Goal: Task Accomplishment & Management: Use online tool/utility

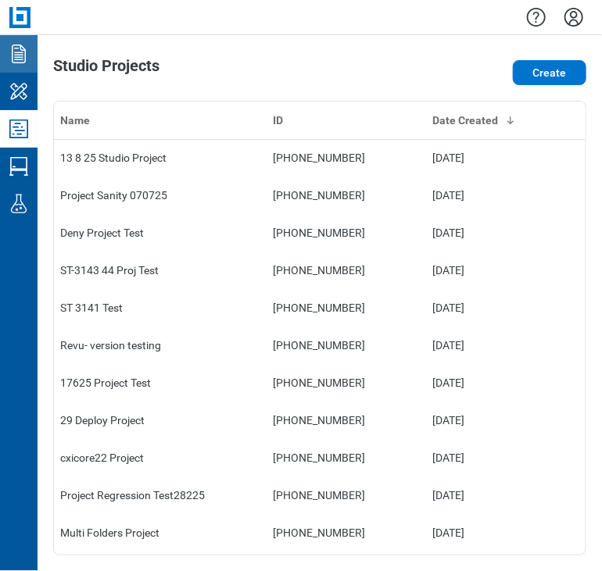
click at [17, 63] on icon "Documents" at bounding box center [18, 53] width 25 height 25
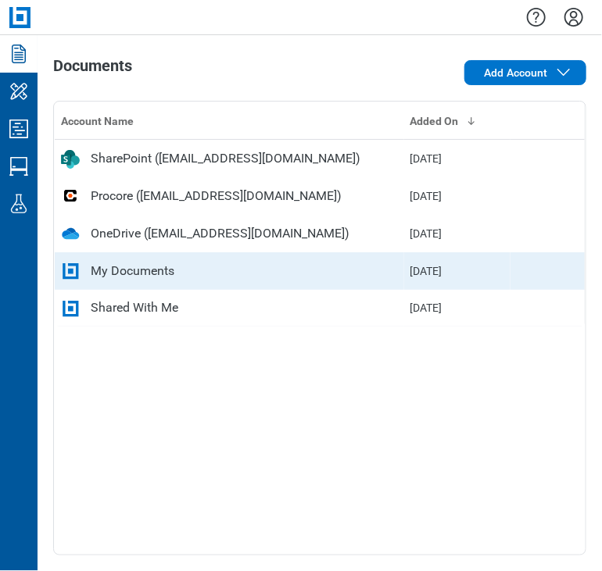
click at [145, 256] on td "My Documents" at bounding box center [229, 272] width 349 height 38
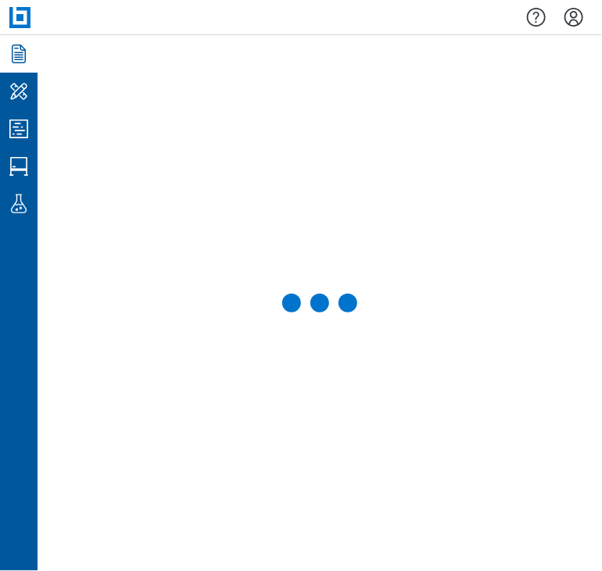
click at [9, 49] on icon "Documents" at bounding box center [18, 53] width 25 height 25
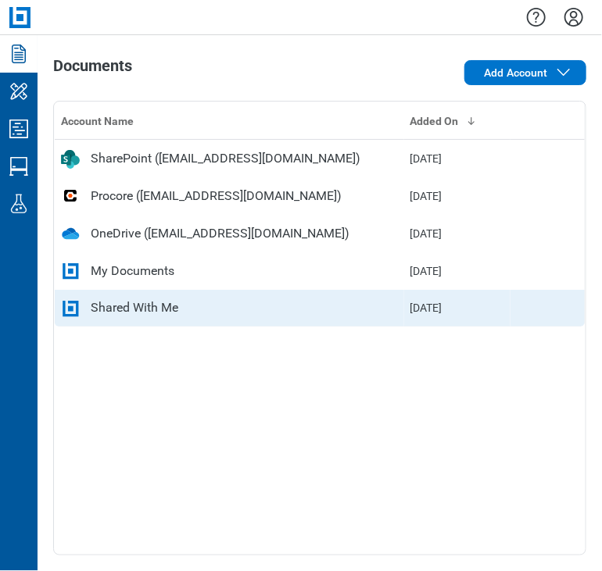
click at [144, 310] on div "Shared With Me" at bounding box center [135, 308] width 88 height 19
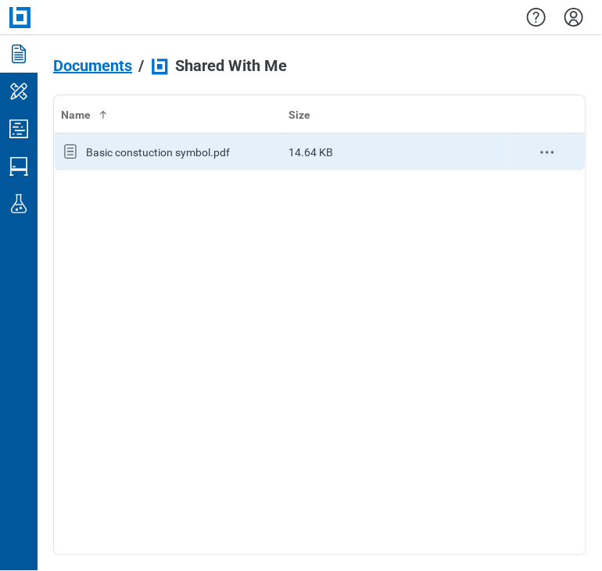
click at [214, 150] on div "Basic constuction symbol.pdf" at bounding box center [158, 153] width 144 height 16
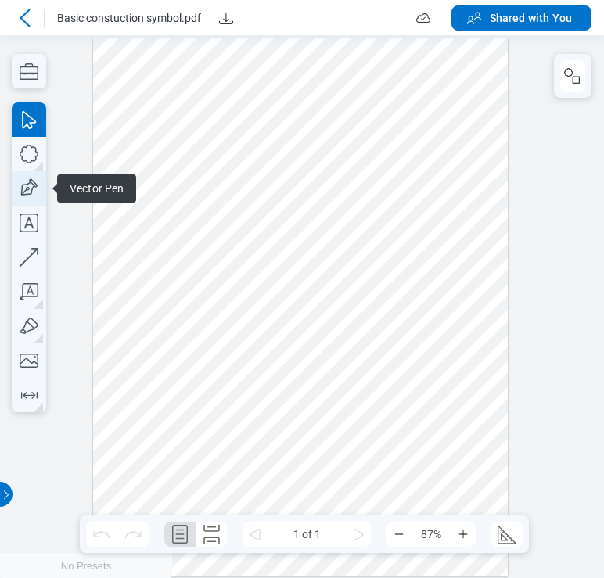
click at [37, 543] on icon "button" at bounding box center [302, 543] width 604 height 0
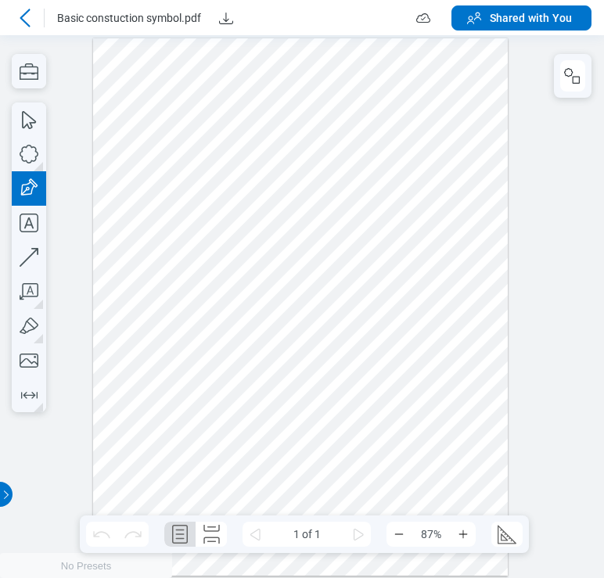
drag, startPoint x: 116, startPoint y: 138, endPoint x: 454, endPoint y: 316, distance: 382.2
click at [454, 316] on div at bounding box center [300, 306] width 415 height 537
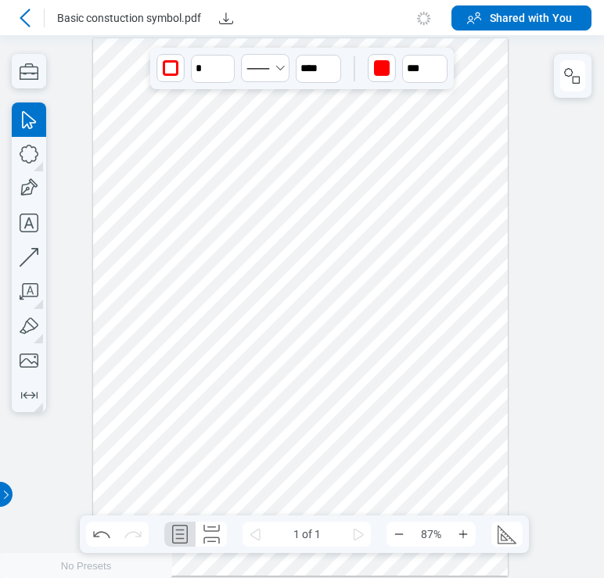
click at [355, 264] on div at bounding box center [300, 306] width 415 height 537
click at [31, 25] on icon at bounding box center [25, 18] width 19 height 19
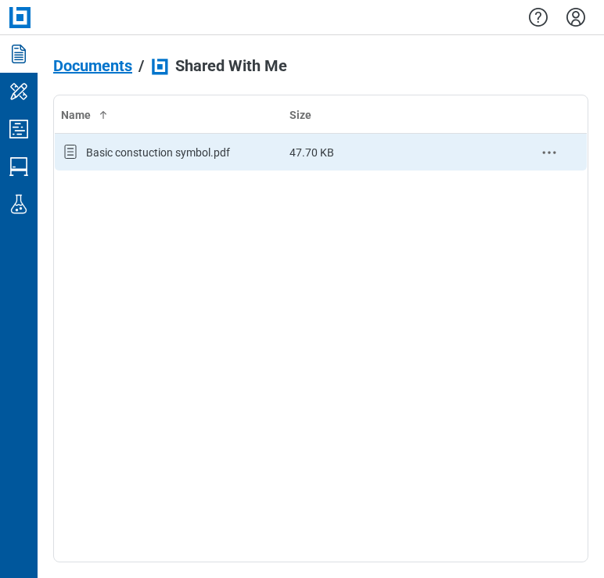
click at [156, 152] on div "Basic constuction symbol.pdf" at bounding box center [158, 153] width 144 height 16
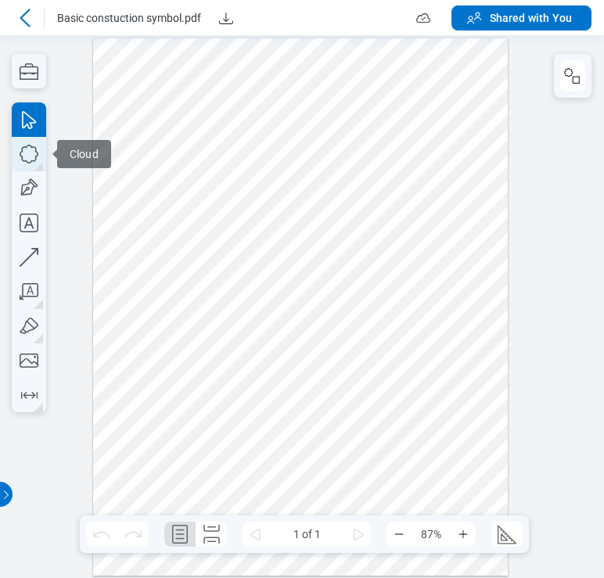
click at [20, 150] on icon "button" at bounding box center [29, 154] width 34 height 34
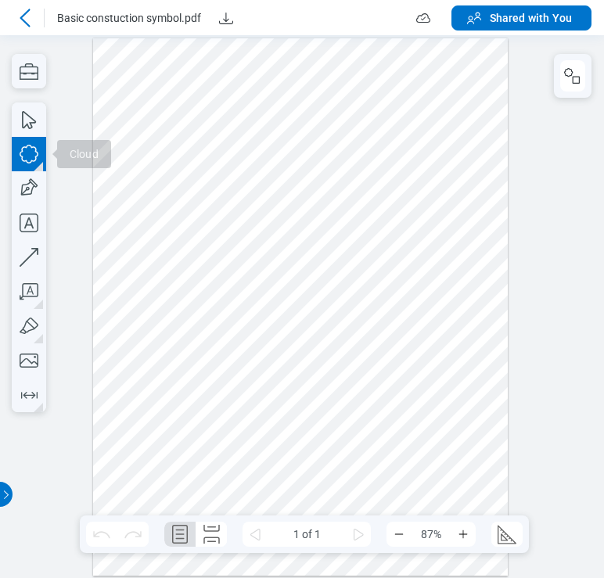
drag, startPoint x: 113, startPoint y: 75, endPoint x: 141, endPoint y: 89, distance: 31.5
click at [141, 87] on div at bounding box center [300, 306] width 415 height 537
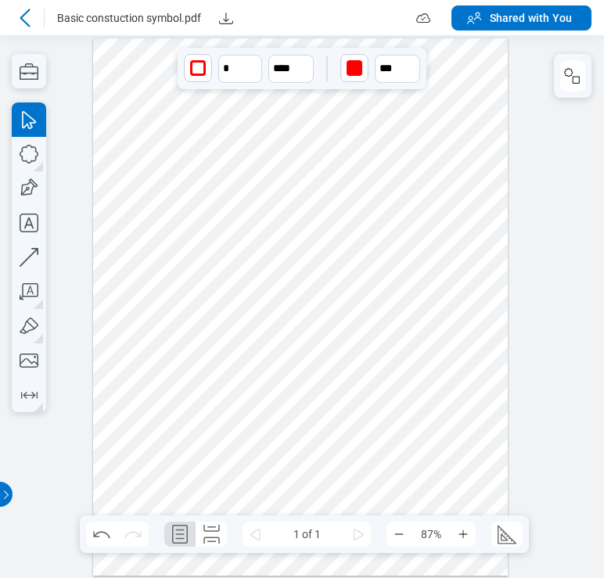
click at [31, 21] on icon at bounding box center [25, 18] width 19 height 19
